Goal: Check status

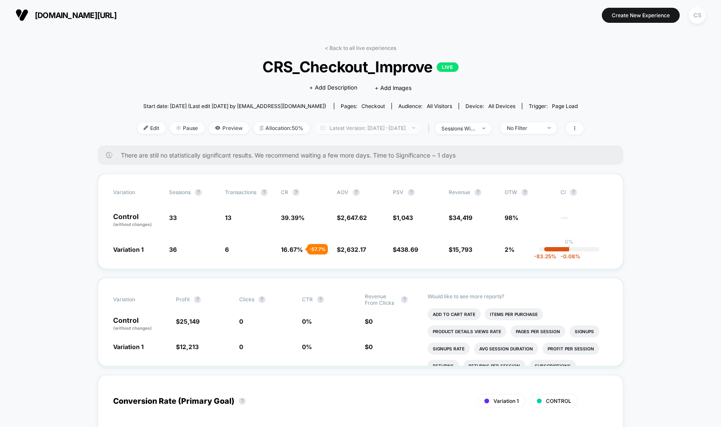
click at [419, 122] on span "Latest Version: [DATE] - [DATE]" at bounding box center [368, 128] width 108 height 12
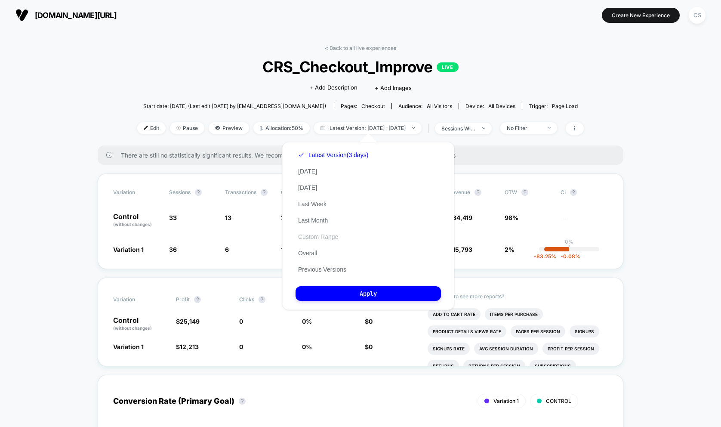
click at [317, 237] on button "Custom Range" at bounding box center [317, 237] width 45 height 8
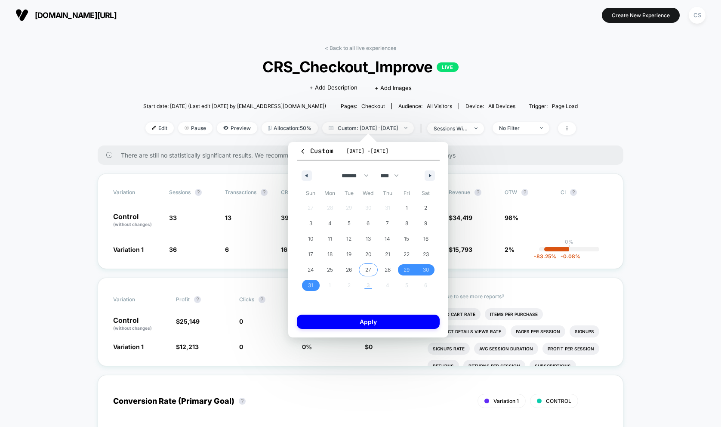
click at [329, 285] on div "27 28 29 30 31 1 2 3 4 5 6 7 8 9 10 11 12 13 14 15 16 17 18 19 20 21 22 23 24 2…" at bounding box center [368, 246] width 134 height 93
drag, startPoint x: 348, startPoint y: 286, endPoint x: 357, endPoint y: 286, distance: 9.0
click at [351, 286] on div "27 28 29 30 31 1 2 3 4 5 6 7 8 9 10 11 12 13 14 15 16 17 18 19 20 21 22 23 24 2…" at bounding box center [368, 246] width 134 height 93
click at [369, 286] on div "27 28 29 30 31 1 2 3 4 5 6 7 8 9 10 11 12 13 14 15 16 17 18 19 20 21 22 23 24 2…" at bounding box center [368, 246] width 134 height 93
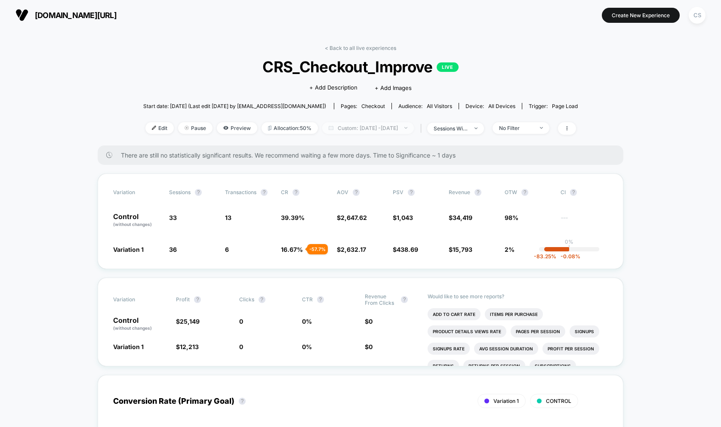
click at [414, 128] on span "Custom: [DATE] - [DATE]" at bounding box center [368, 128] width 92 height 12
select select "*"
select select "****"
